Goal: Navigation & Orientation: Understand site structure

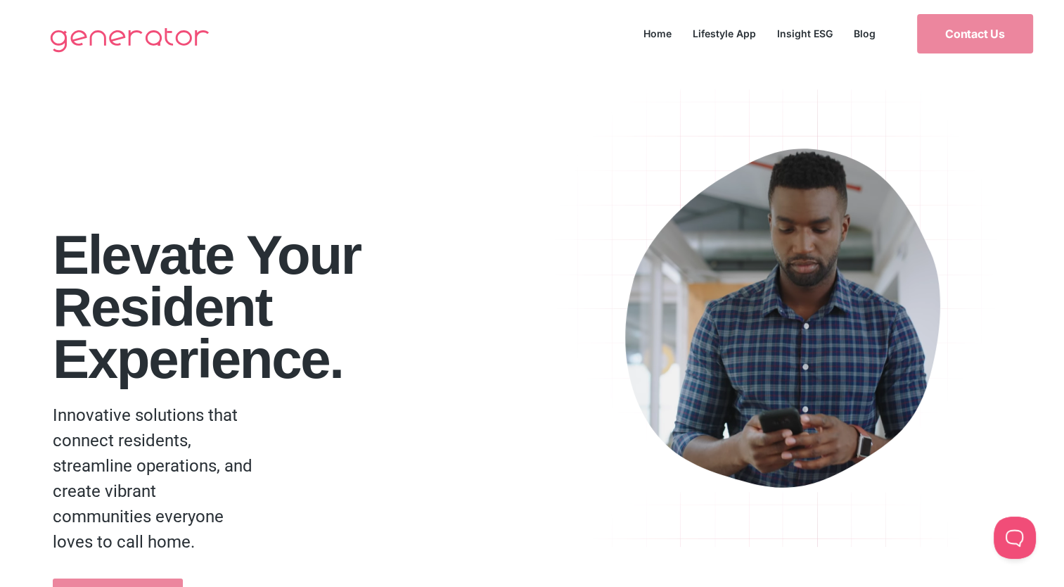
click at [442, 320] on h1 "Elevate your Resident Experience." at bounding box center [297, 307] width 488 height 156
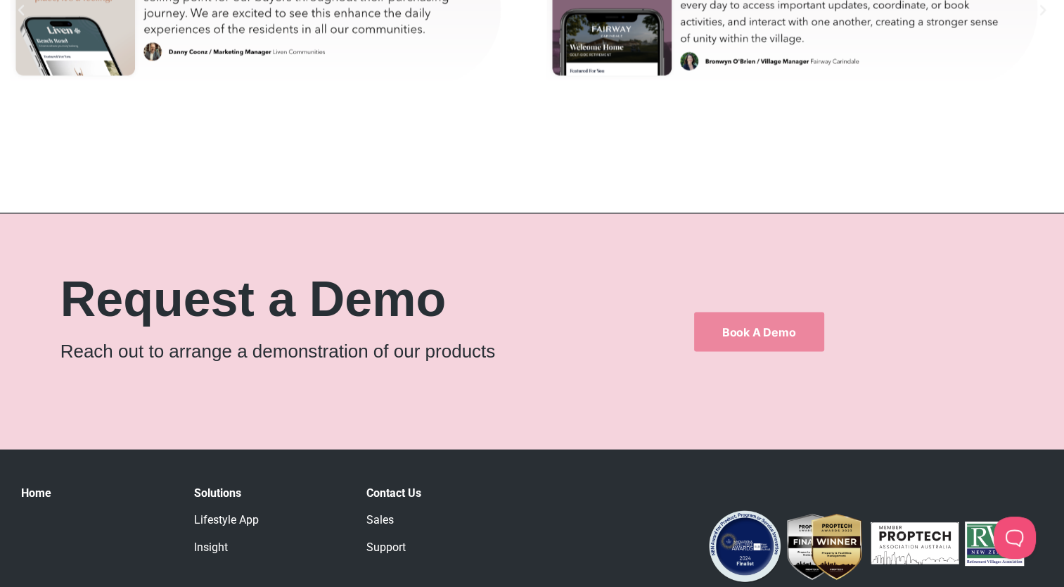
scroll to position [8340, 0]
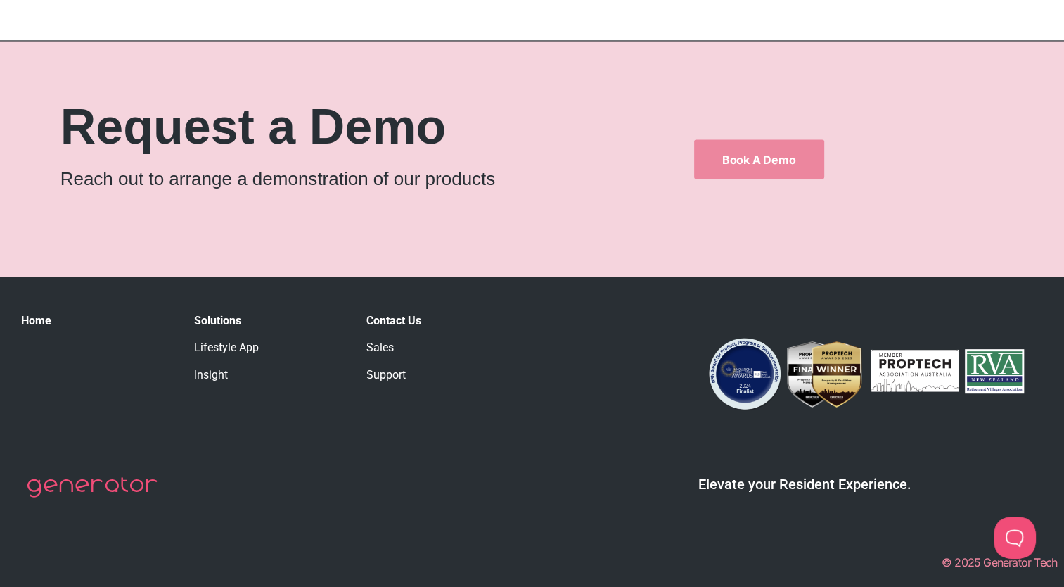
click at [219, 348] on link "Lifestyle App" at bounding box center [226, 346] width 65 height 13
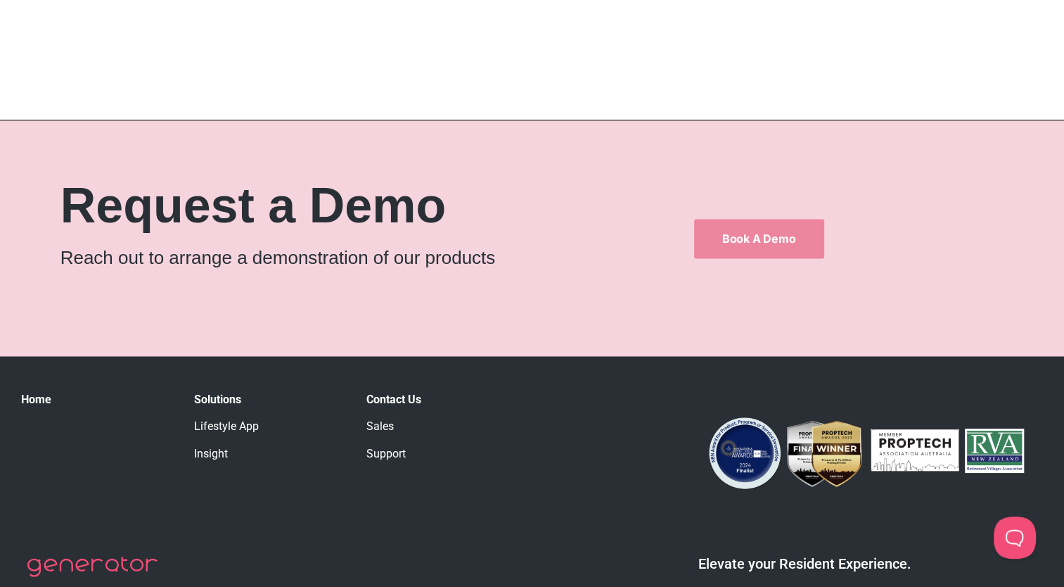
scroll to position [2180, 0]
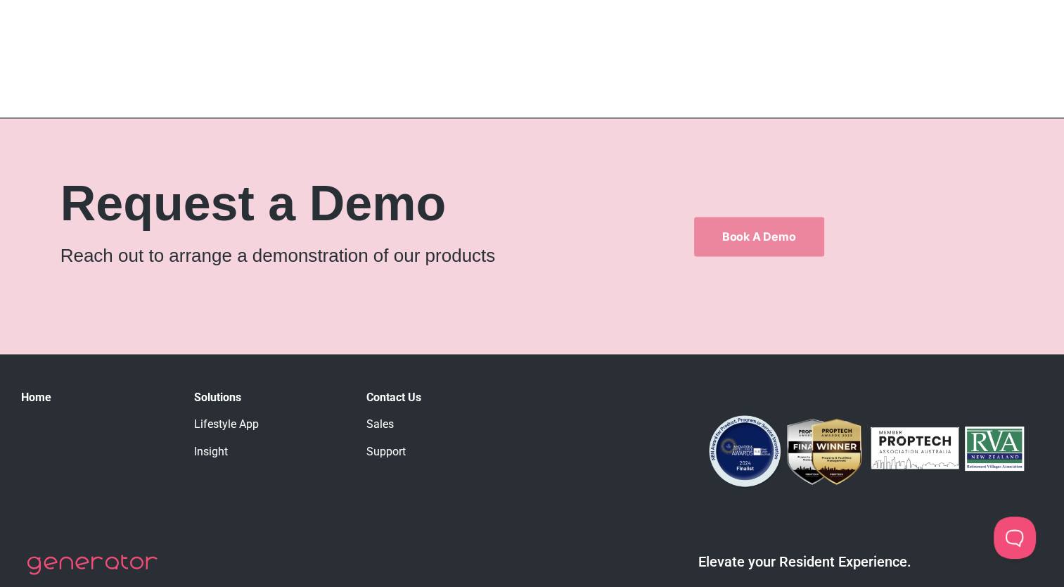
click at [221, 428] on link "Lifestyle App" at bounding box center [226, 423] width 65 height 13
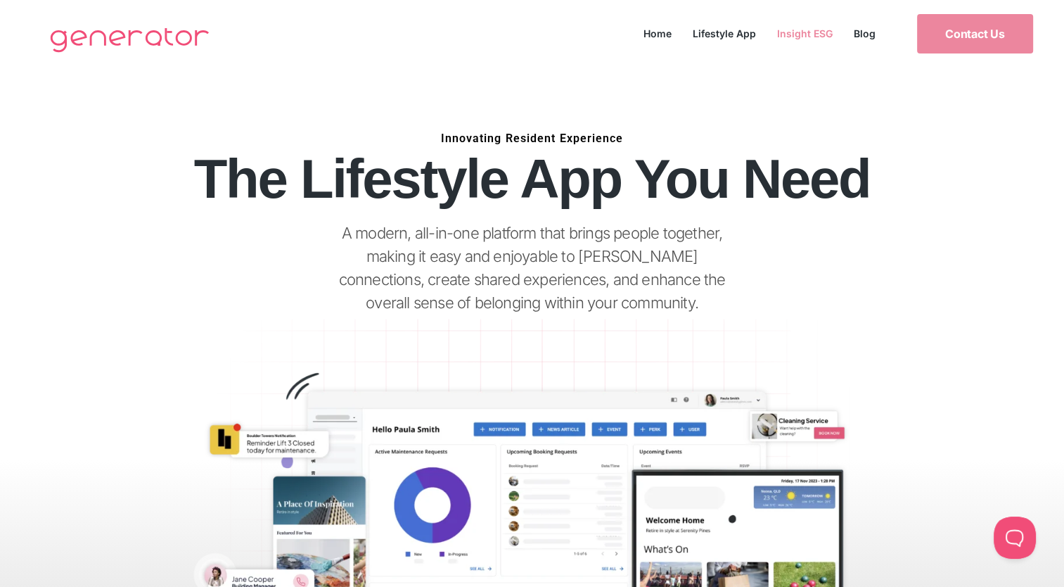
click at [813, 30] on link "Insight ESG" at bounding box center [805, 33] width 77 height 19
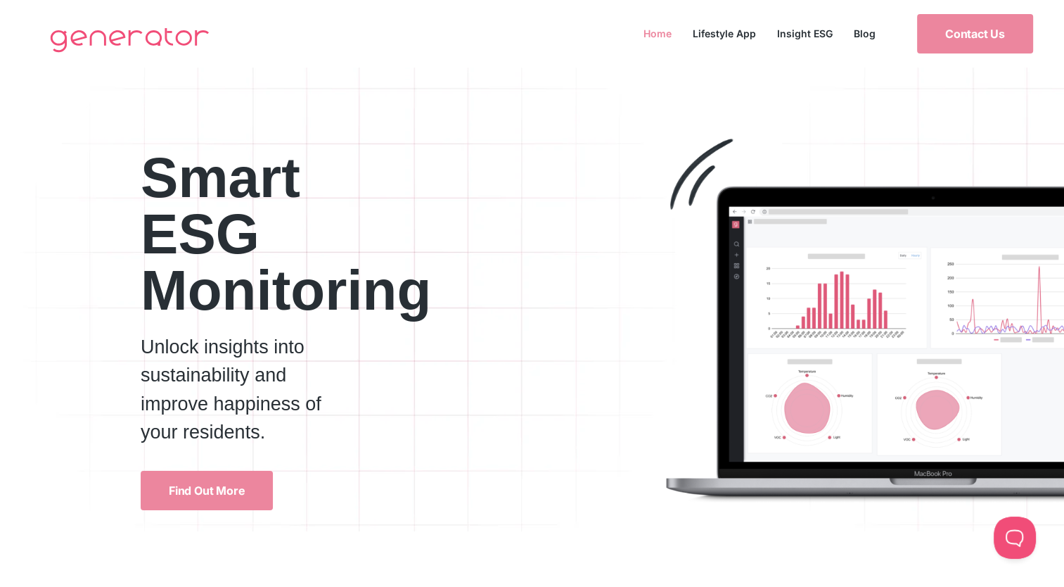
click at [646, 27] on link "Home" at bounding box center [657, 33] width 49 height 19
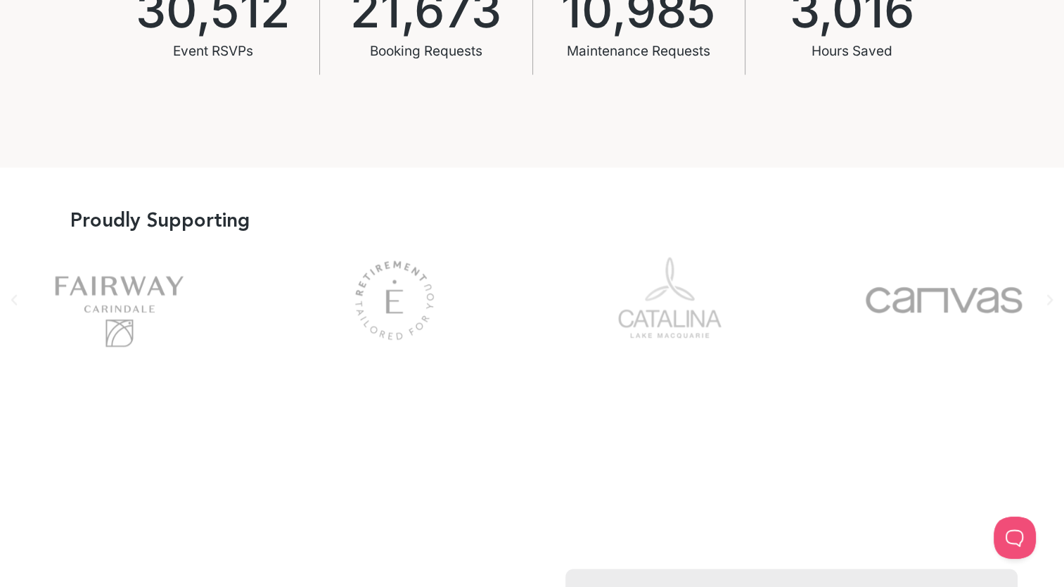
scroll to position [1125, 0]
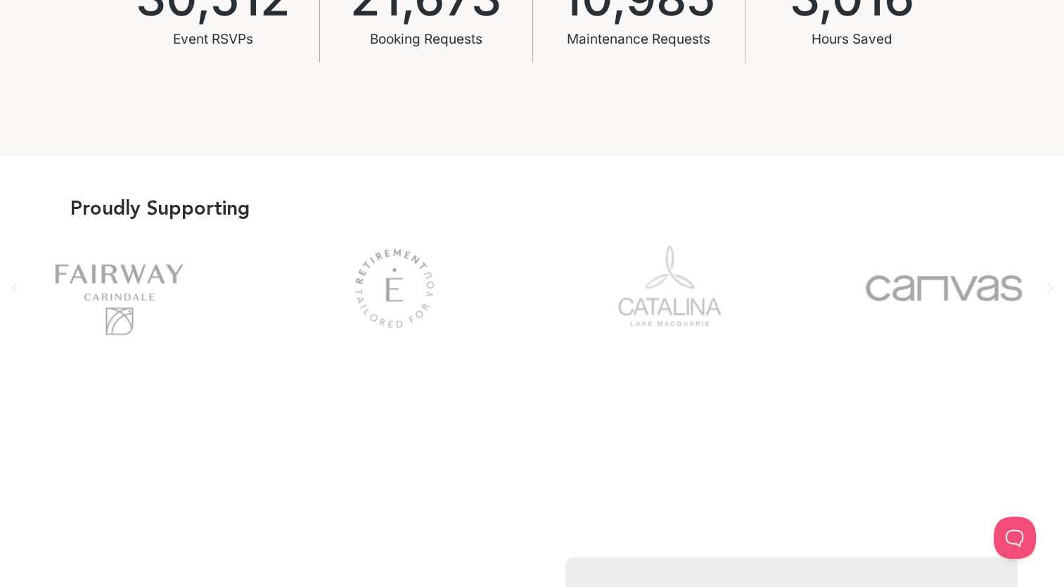
click at [1056, 291] on icon "Next slide" at bounding box center [1050, 288] width 14 height 14
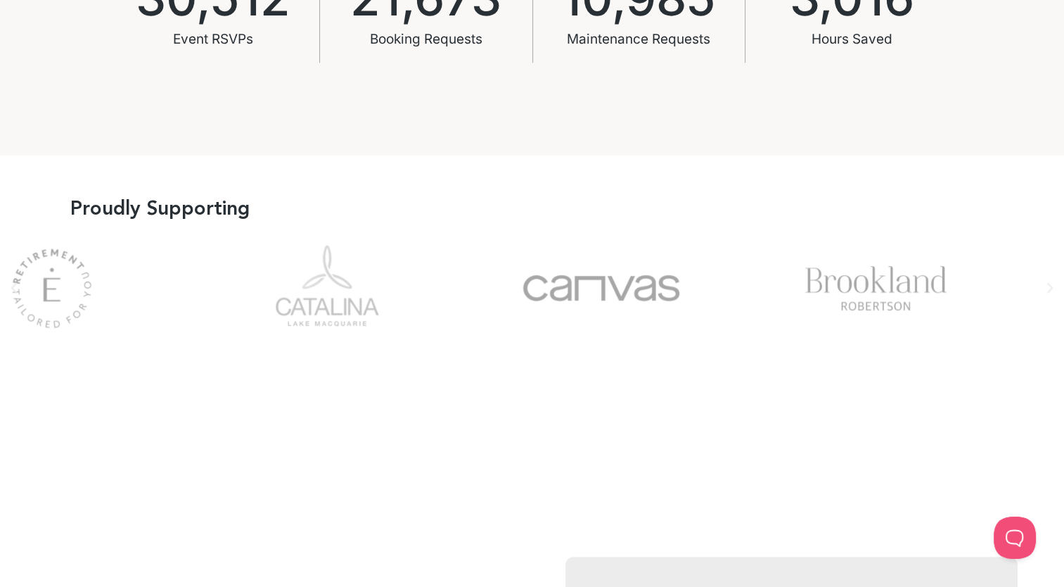
click at [207, 294] on div "Picture2" at bounding box center [327, 287] width 240 height 113
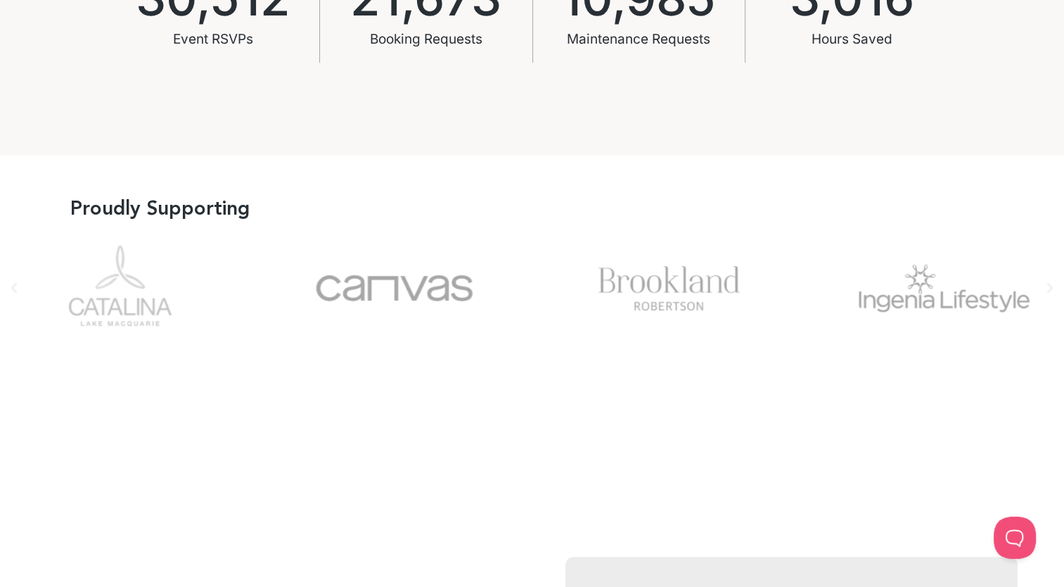
click at [407, 322] on div "Canvas" at bounding box center [395, 287] width 240 height 113
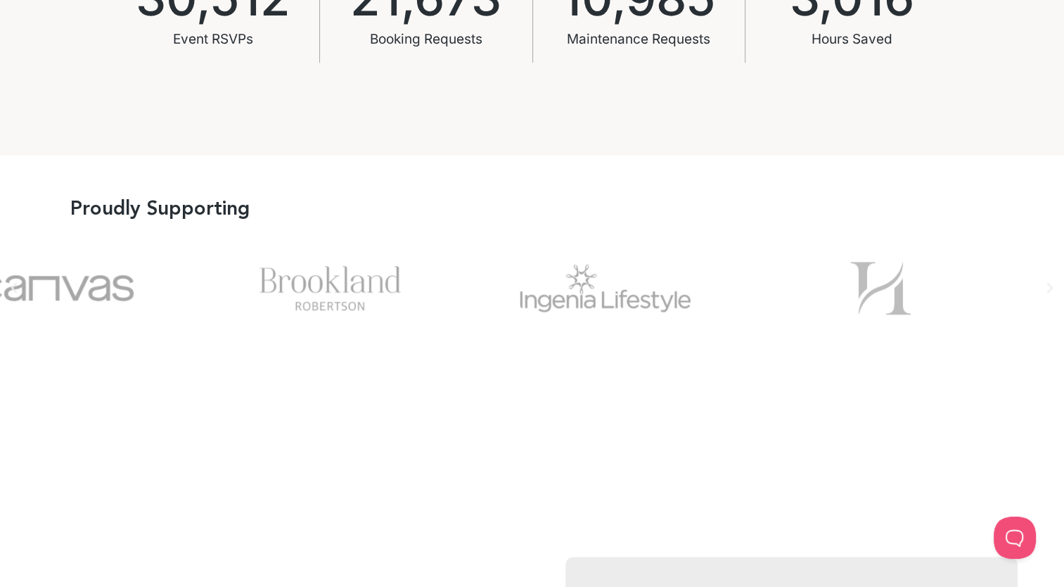
click at [400, 302] on div "Brookland" at bounding box center [331, 287] width 240 height 113
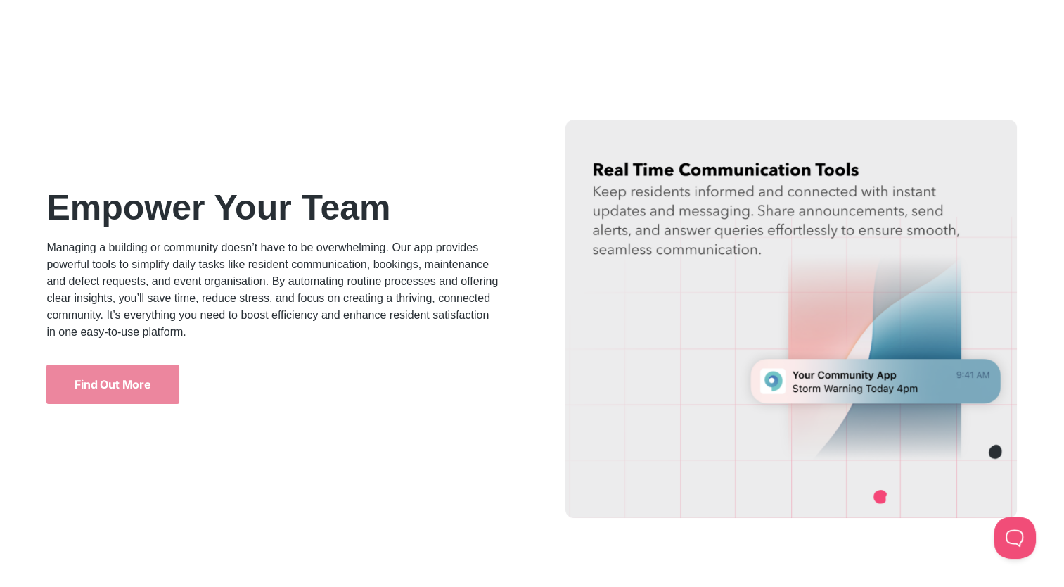
scroll to position [1618, 0]
drag, startPoint x: 166, startPoint y: 280, endPoint x: 252, endPoint y: 279, distance: 85.8
click at [252, 279] on p "Managing a building or community doesn’t have to be overwhelming. Our app provi…" at bounding box center [272, 289] width 452 height 101
click at [253, 279] on p "Managing a building or community doesn’t have to be overwhelming. Our app provi…" at bounding box center [272, 289] width 452 height 101
click at [290, 283] on p "Managing a building or community doesn’t have to be overwhelming. Our app provi…" at bounding box center [272, 289] width 452 height 101
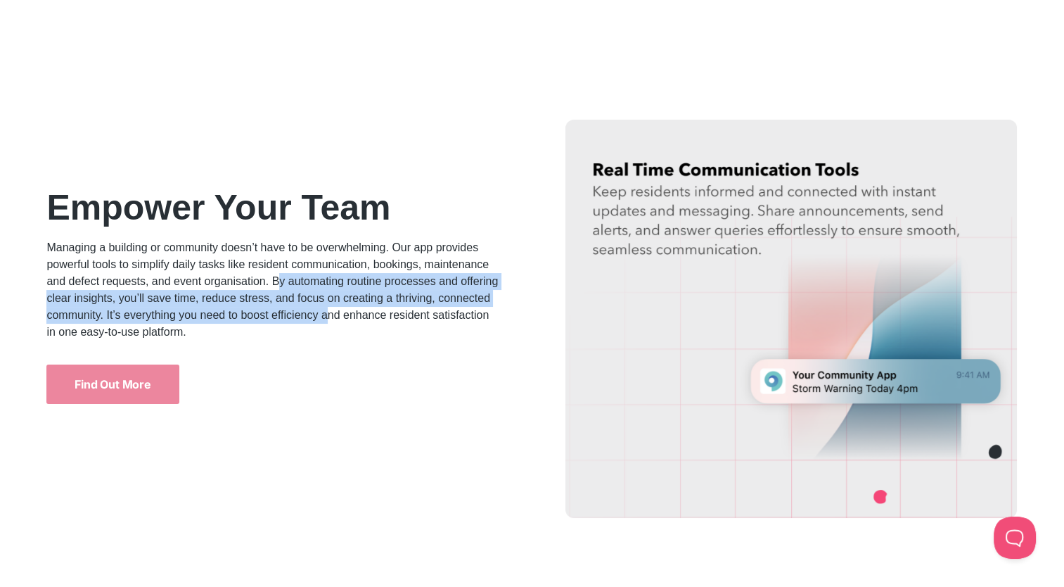
drag, startPoint x: 276, startPoint y: 281, endPoint x: 329, endPoint y: 319, distance: 66.0
click at [329, 319] on p "Managing a building or community doesn’t have to be overwhelming. Our app provi…" at bounding box center [272, 289] width 452 height 101
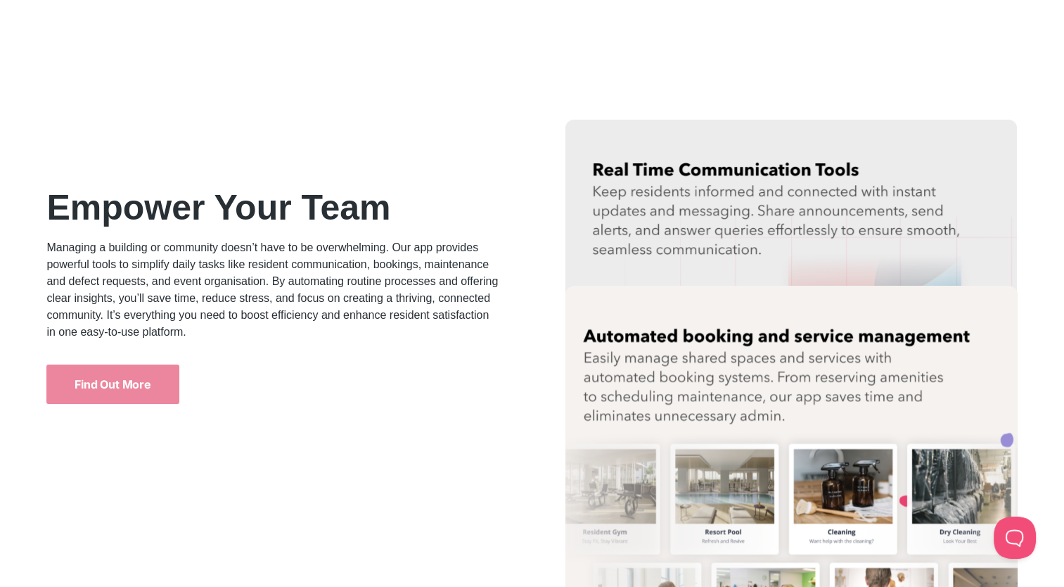
click at [307, 367] on div "Find Out More" at bounding box center [265, 383] width 438 height 39
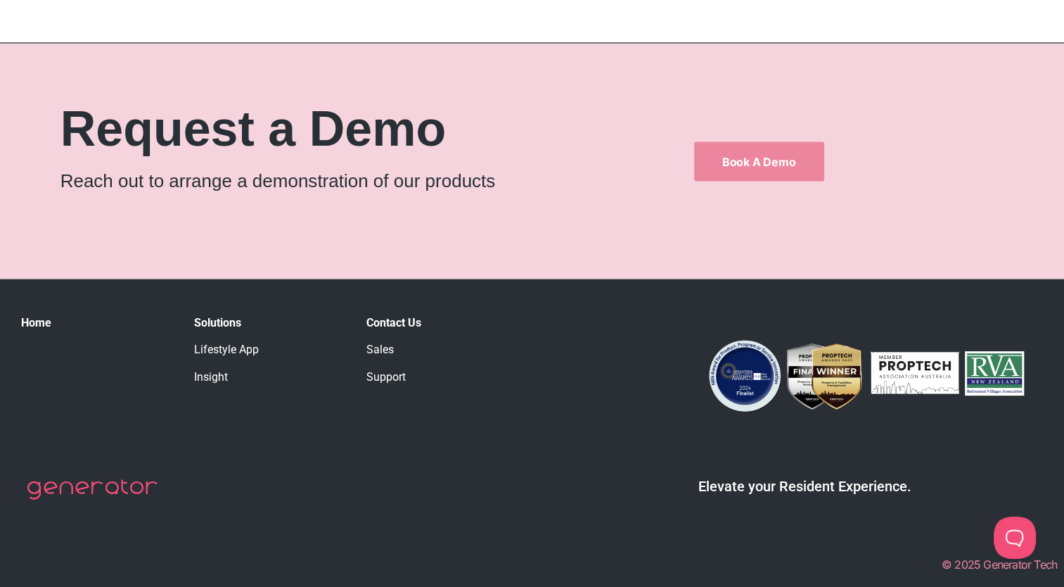
scroll to position [8340, 0]
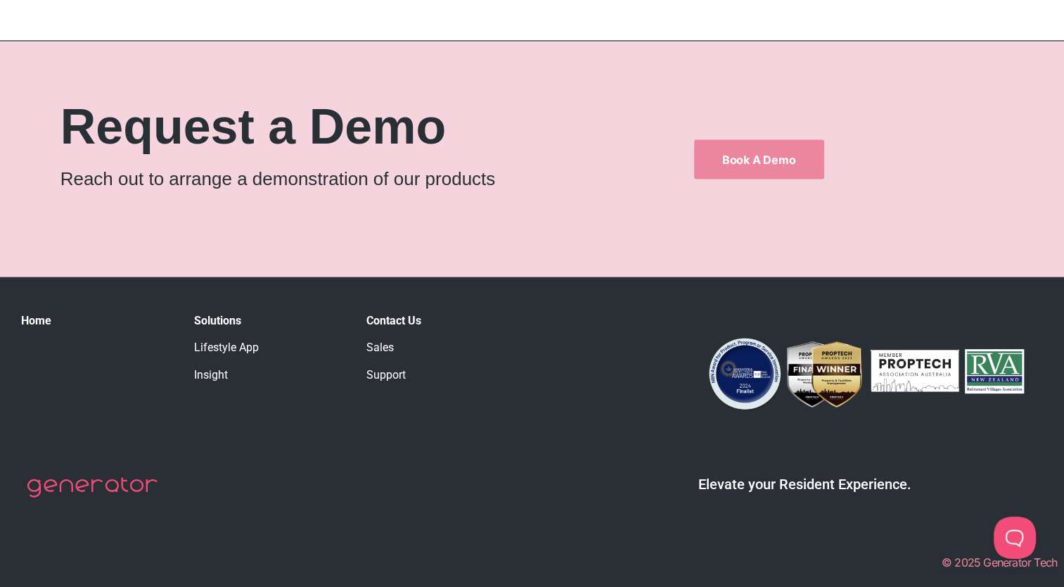
click at [387, 370] on link "Support" at bounding box center [385, 374] width 39 height 13
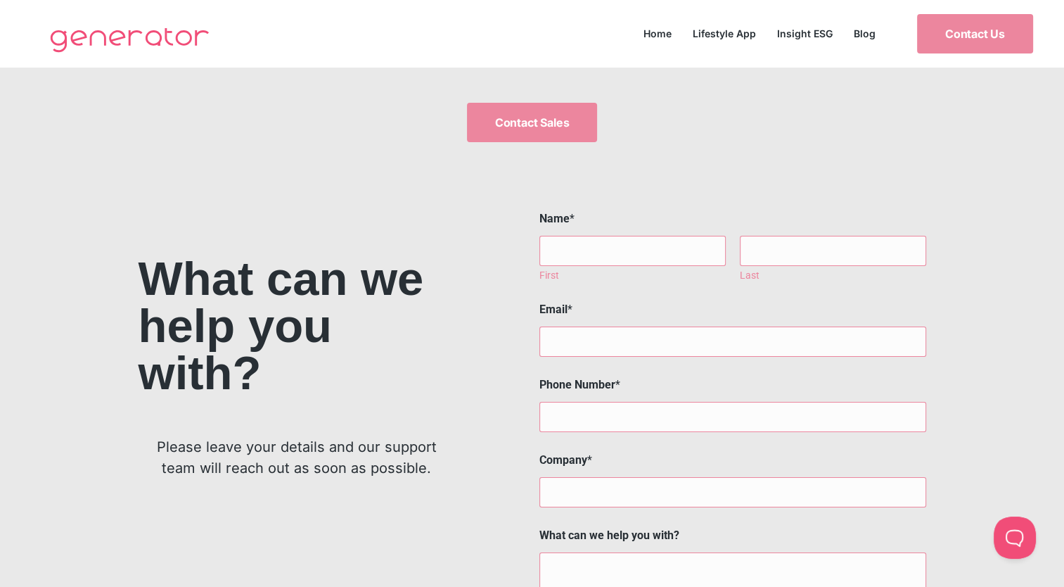
click at [125, 39] on img at bounding box center [130, 39] width 174 height 56
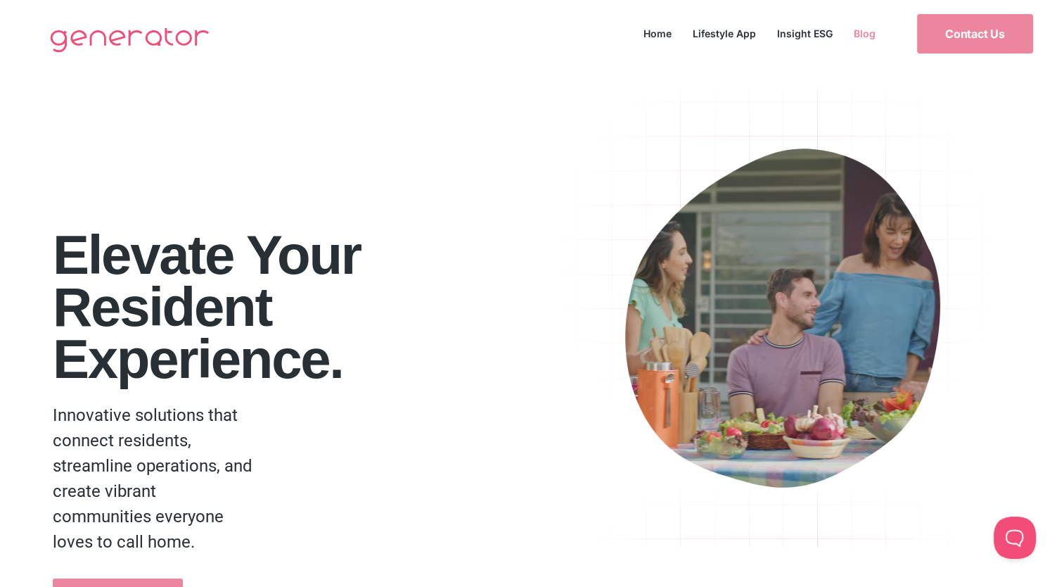
click at [871, 33] on link "Blog" at bounding box center [864, 33] width 43 height 19
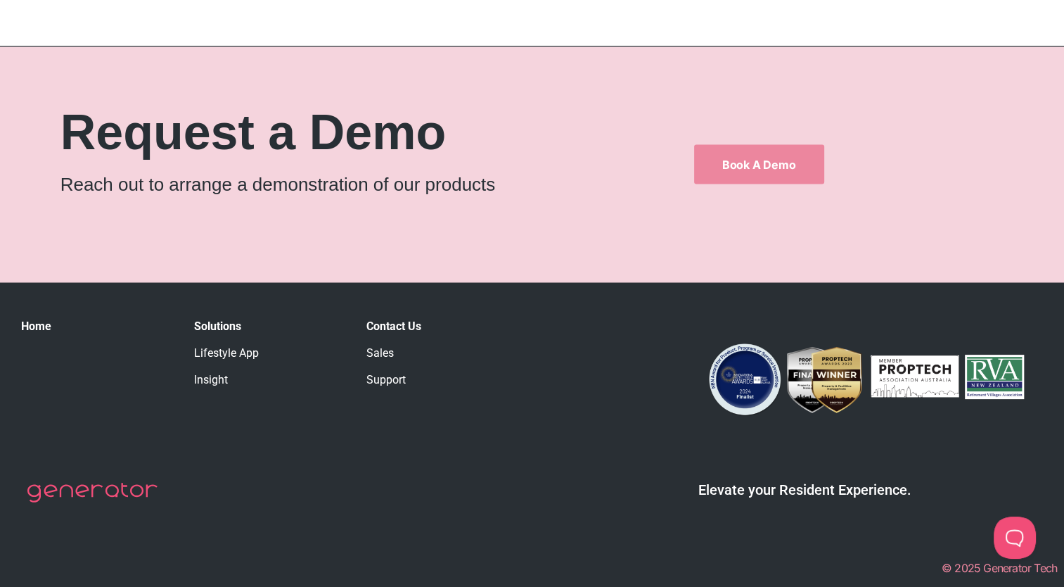
scroll to position [2532, 0]
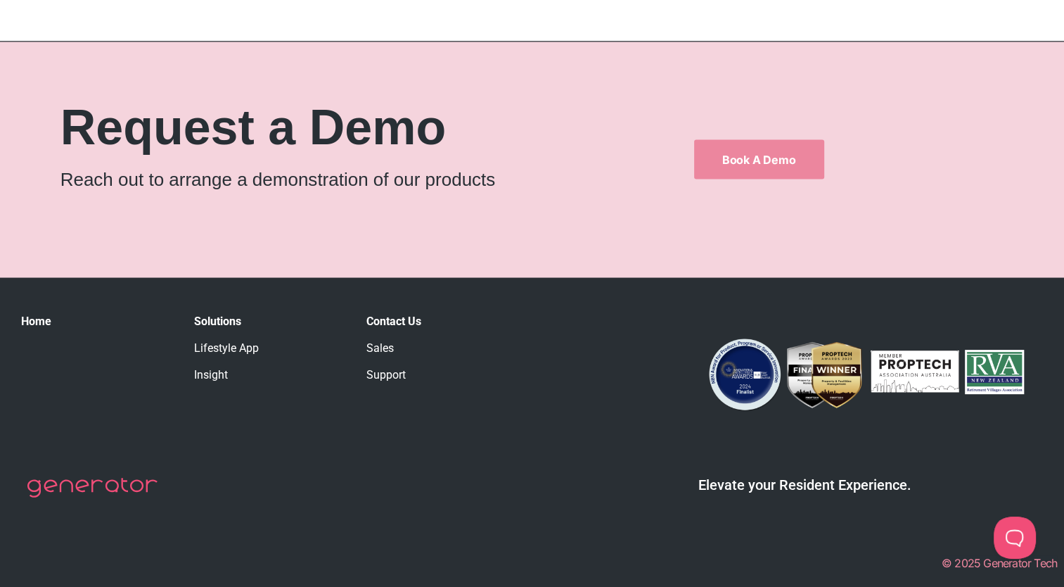
click at [39, 324] on link "Home" at bounding box center [36, 320] width 30 height 13
